Goal: Information Seeking & Learning: Learn about a topic

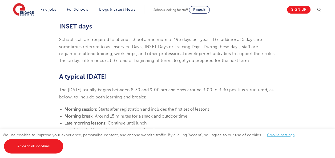
scroll to position [346, 0]
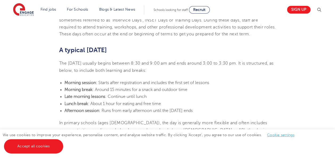
click at [131, 69] on section "[DATE] UK school holidays and school days explained If you’re considering reloc…" at bounding box center [167, 60] width 323 height 518
drag, startPoint x: 249, startPoint y: 56, endPoint x: 174, endPoint y: 64, distance: 75.5
click at [174, 64] on span "The [DATE] usually begins between 8:30 and 9:00 am and ends around 3:00 to 3:30…" at bounding box center [166, 67] width 214 height 12
drag, startPoint x: 174, startPoint y: 64, endPoint x: 227, endPoint y: 69, distance: 52.9
click at [227, 69] on section "[DATE] UK school holidays and school days explained If you’re considering reloc…" at bounding box center [167, 60] width 323 height 518
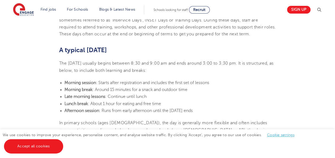
drag, startPoint x: 249, startPoint y: 56, endPoint x: 183, endPoint y: 61, distance: 66.0
click at [183, 61] on p "The [DATE] usually begins between 8:30 and 9:00 am and ends around 3:00 to 3:30…" at bounding box center [167, 67] width 216 height 14
copy span "It is structured, as below, to include both learning and breaks:"
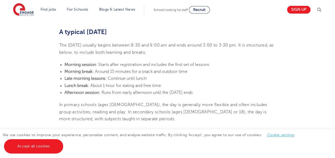
scroll to position [373, 0]
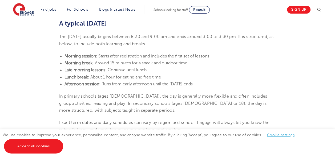
click at [60, 94] on span "In primary schools (ages [DEMOGRAPHIC_DATA]), the day is generally more flexibl…" at bounding box center [163, 103] width 208 height 19
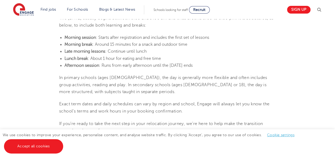
scroll to position [399, 0]
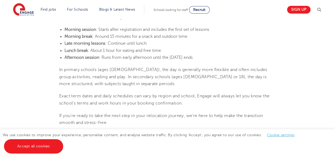
click at [59, 67] on span "In primary schools (ages [DEMOGRAPHIC_DATA]), the day is generally more flexibl…" at bounding box center [163, 76] width 208 height 19
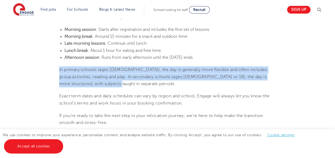
drag, startPoint x: 59, startPoint y: 62, endPoint x: 100, endPoint y: 76, distance: 43.1
click at [100, 76] on p "In primary schools (ages [DEMOGRAPHIC_DATA]), the day is generally more flexibl…" at bounding box center [167, 76] width 216 height 21
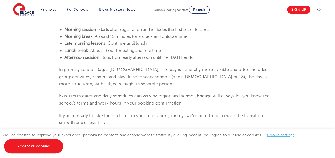
drag, startPoint x: 100, startPoint y: 76, endPoint x: 136, endPoint y: 81, distance: 36.7
click at [136, 81] on section "[DATE] UK school holidays and school days explained If you’re considering reloc…" at bounding box center [167, 7] width 323 height 518
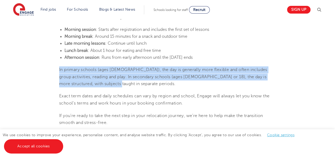
drag, startPoint x: 58, startPoint y: 62, endPoint x: 103, endPoint y: 77, distance: 47.3
click at [103, 77] on section "[DATE] UK school holidays and school days explained If you’re considering reloc…" at bounding box center [167, 7] width 323 height 518
copy span "In primary schools (ages [DEMOGRAPHIC_DATA]), the day is generally more flexibl…"
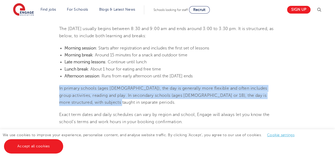
scroll to position [426, 0]
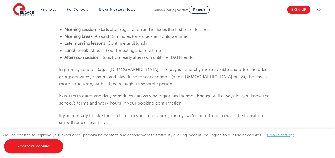
scroll to position [373, 0]
